Goal: Task Accomplishment & Management: Manage account settings

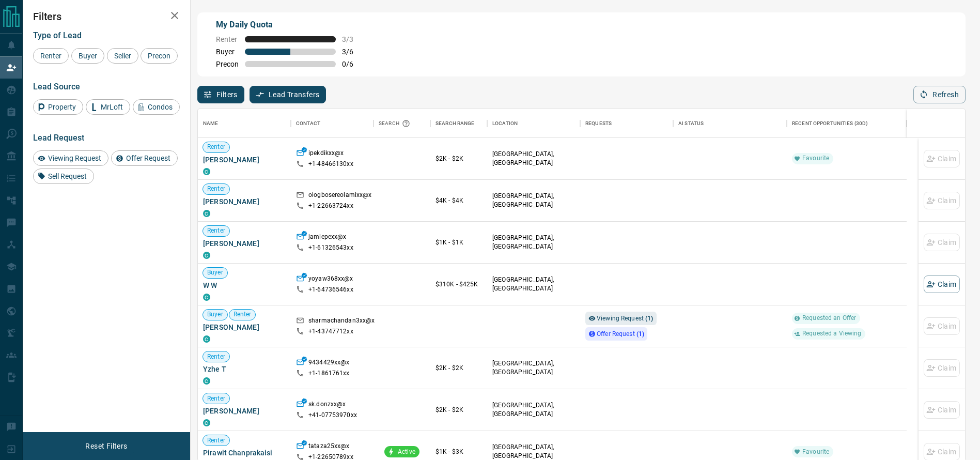
scroll to position [339, 755]
click at [607, 314] on div "Viewing Request ( 1 )" at bounding box center [620, 317] width 71 height 13
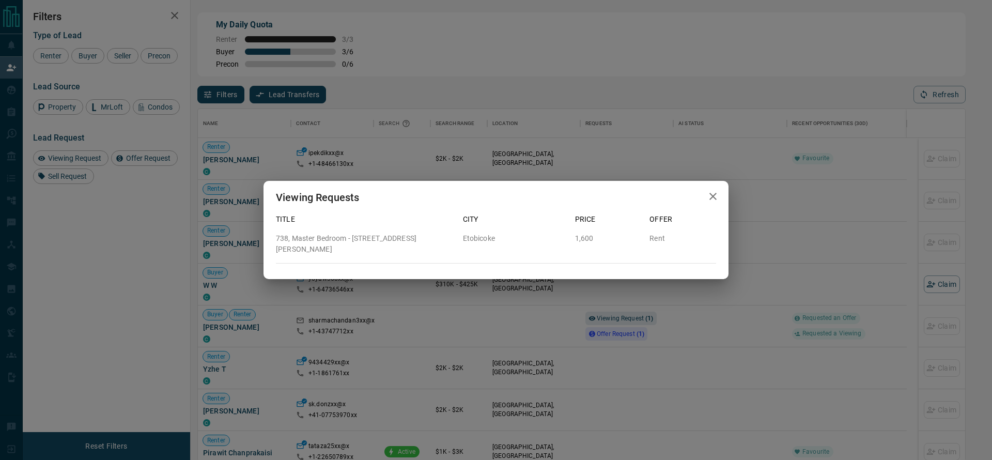
click at [592, 132] on div "Viewing Requests Title City Price Offer 738, Master Bedroom - [STREET_ADDRESS][…" at bounding box center [496, 230] width 992 height 460
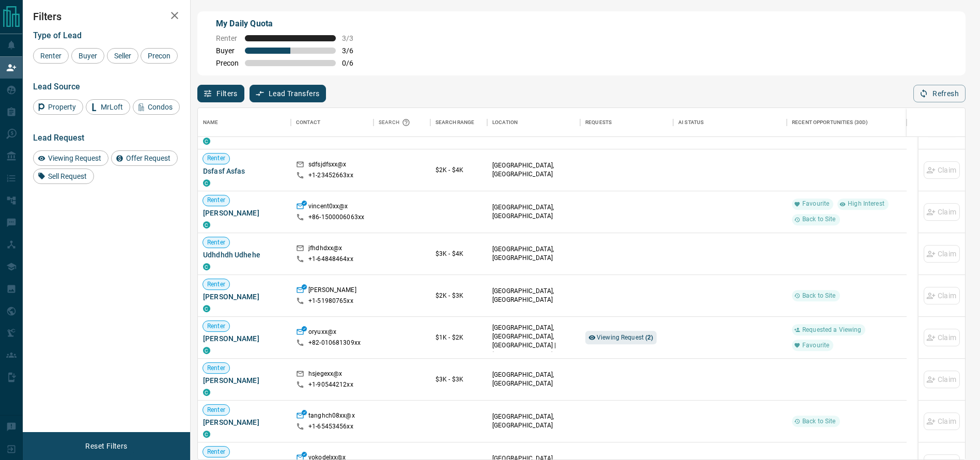
scroll to position [488, 0]
click at [610, 331] on div "Viewing Request ( 2 )" at bounding box center [626, 338] width 83 height 41
click at [610, 340] on span "Viewing Request ( 2 )" at bounding box center [624, 338] width 57 height 7
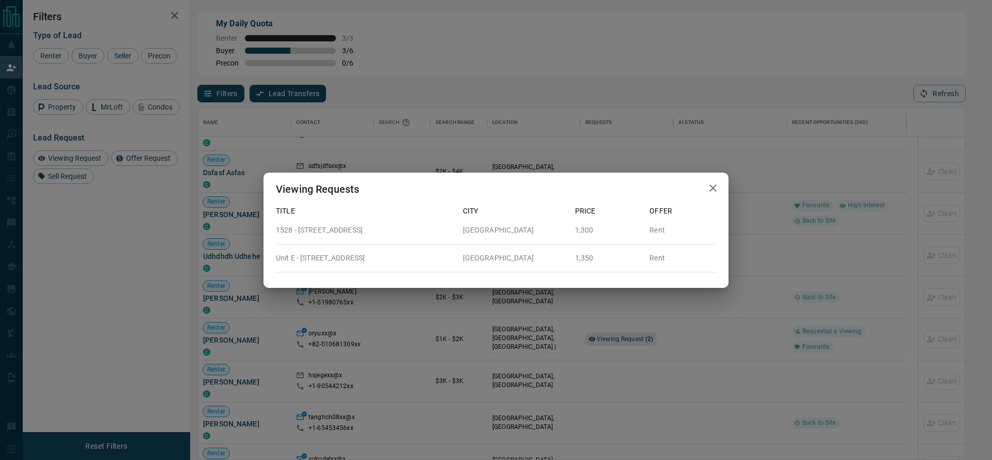
click at [760, 184] on div "Viewing Requests Title City Price Offer 1528 - [GEOGRAPHIC_DATA][STREET_ADDRESS…" at bounding box center [496, 230] width 992 height 460
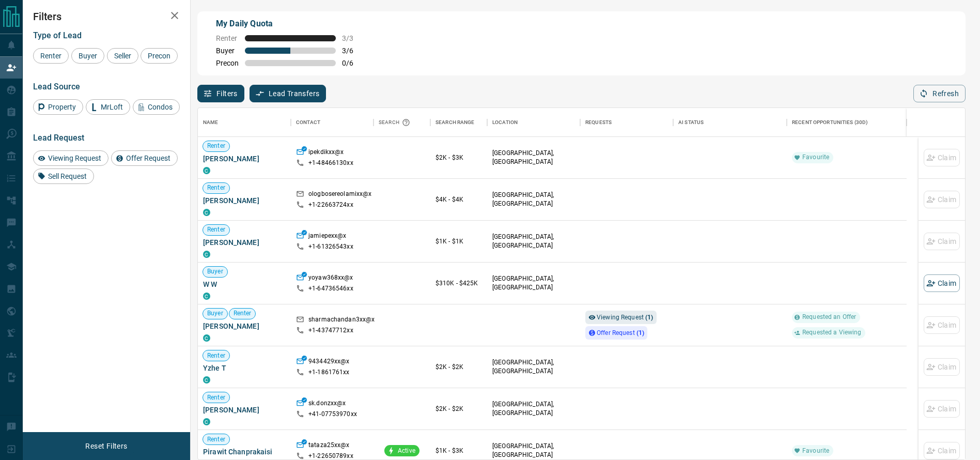
scroll to position [339, 755]
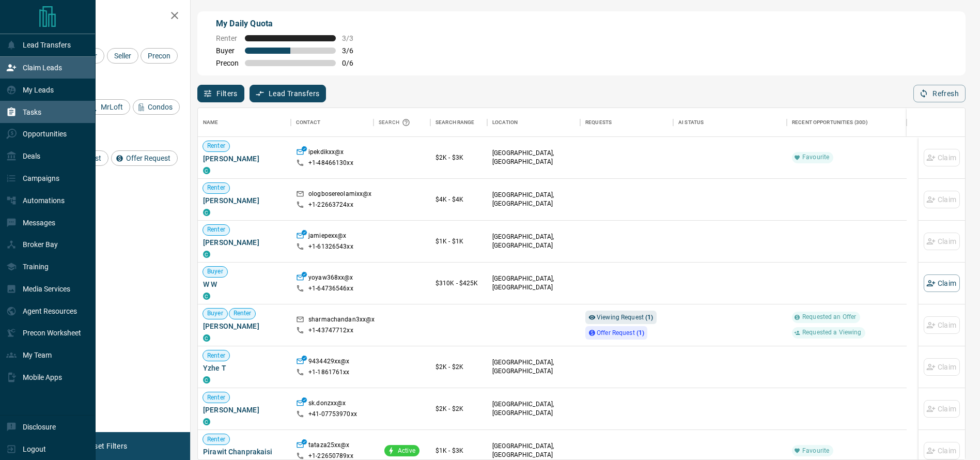
drag, startPoint x: 14, startPoint y: 114, endPoint x: 20, endPoint y: 112, distance: 6.4
click at [20, 112] on div "Tasks" at bounding box center [23, 111] width 35 height 17
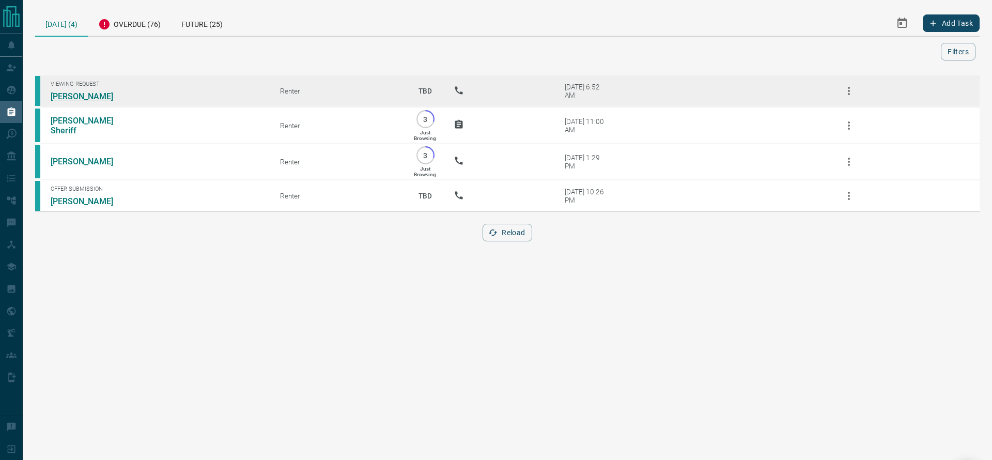
click at [96, 96] on link "[PERSON_NAME]" at bounding box center [89, 96] width 77 height 10
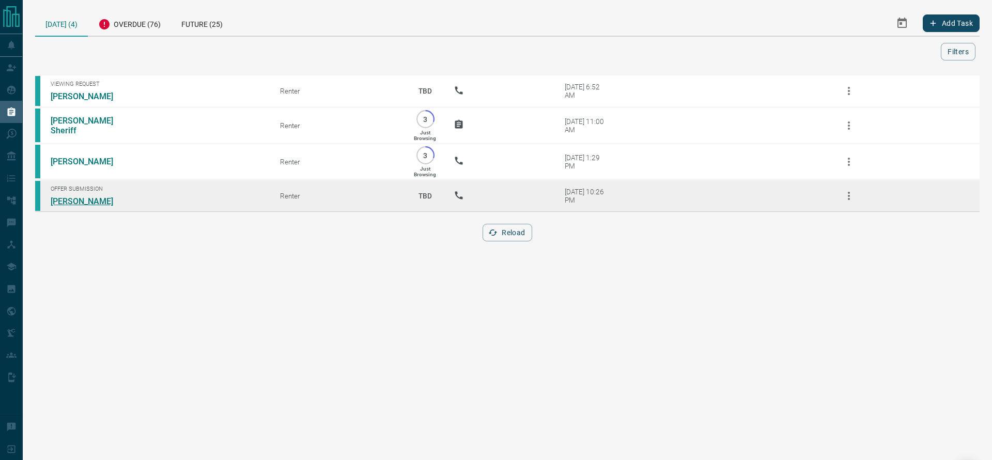
click at [86, 203] on link "[PERSON_NAME]" at bounding box center [89, 201] width 77 height 10
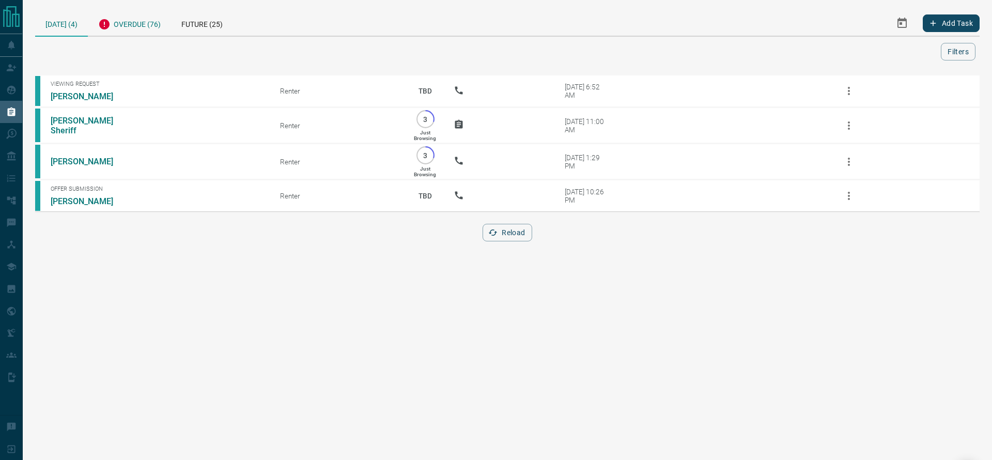
click at [150, 32] on div "Overdue (76)" at bounding box center [129, 22] width 83 height 25
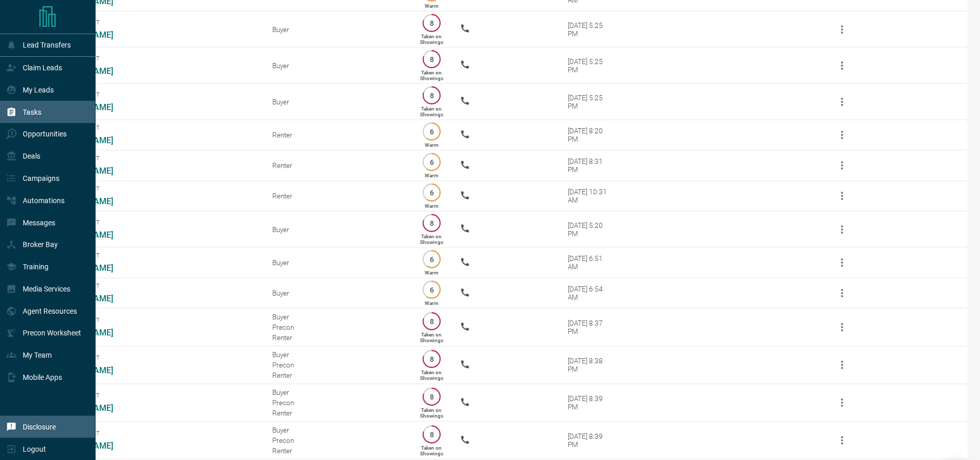
scroll to position [573, 0]
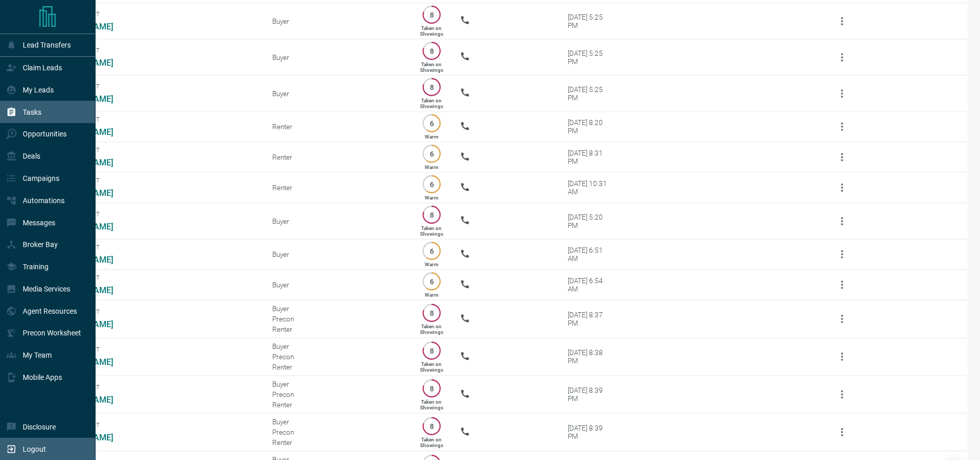
click at [15, 445] on icon at bounding box center [12, 449] width 8 height 8
